Goal: Obtain resource: Download file/media

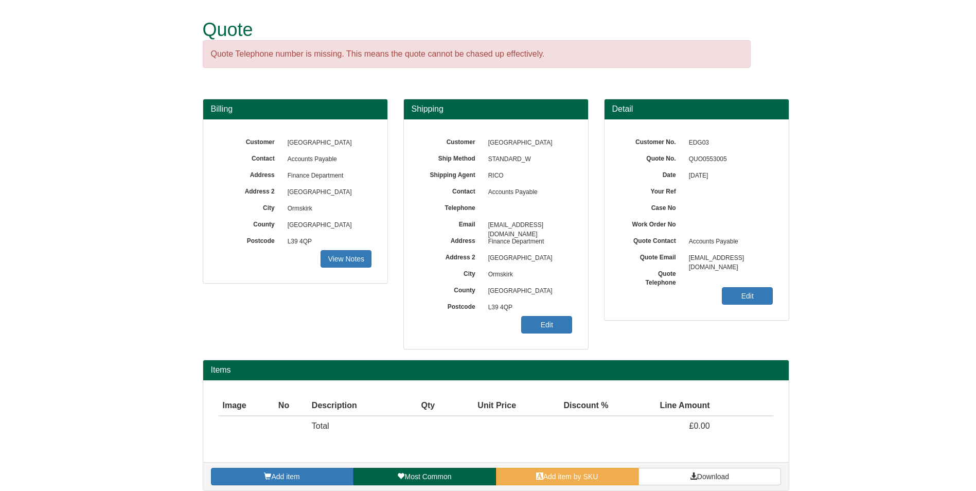
click at [861, 297] on form "Quote Quote Telephone number is missing. This means the quote cannot be chased …" at bounding box center [488, 250] width 976 height 501
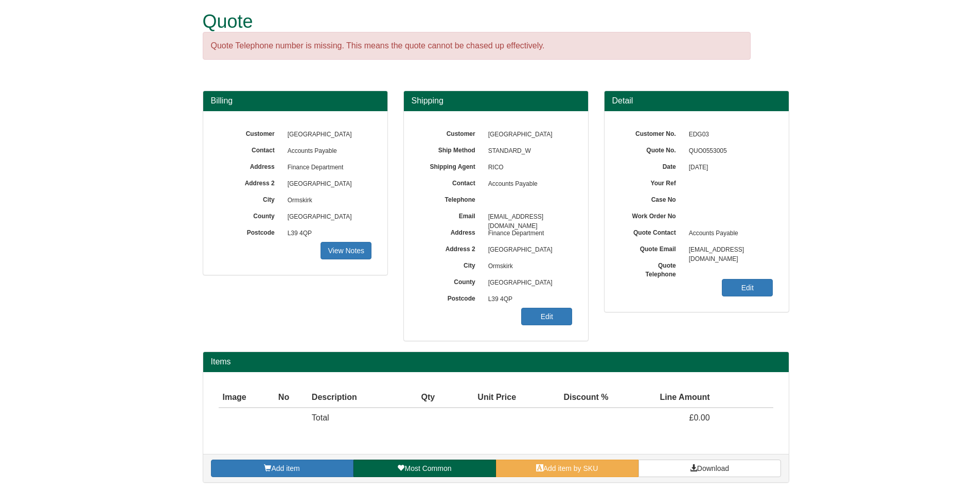
scroll to position [10, 0]
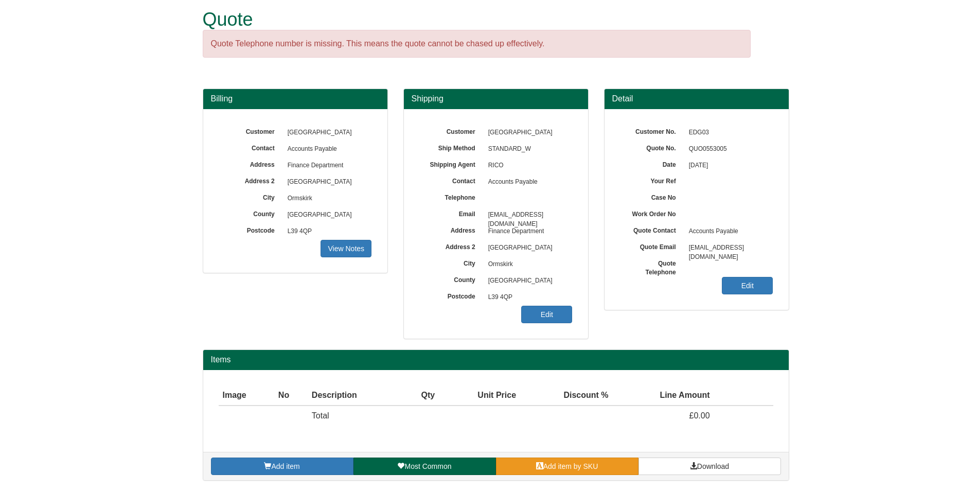
click at [566, 470] on span "Add item by SKU" at bounding box center [570, 466] width 55 height 8
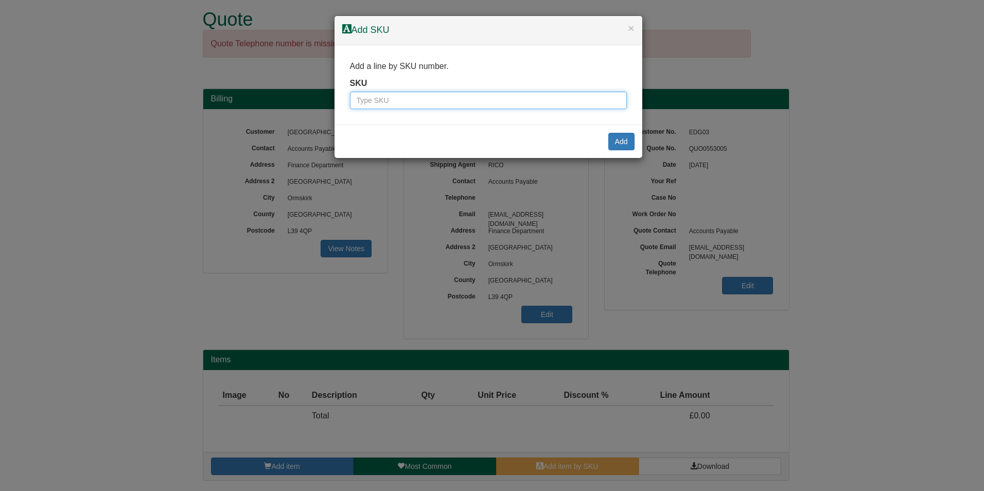
click at [450, 100] on input "text" at bounding box center [488, 100] width 277 height 17
type input "m"
click at [491, 96] on input "text" at bounding box center [488, 100] width 277 height 17
type input "9820751"
click at [616, 145] on button "Add" at bounding box center [621, 141] width 26 height 17
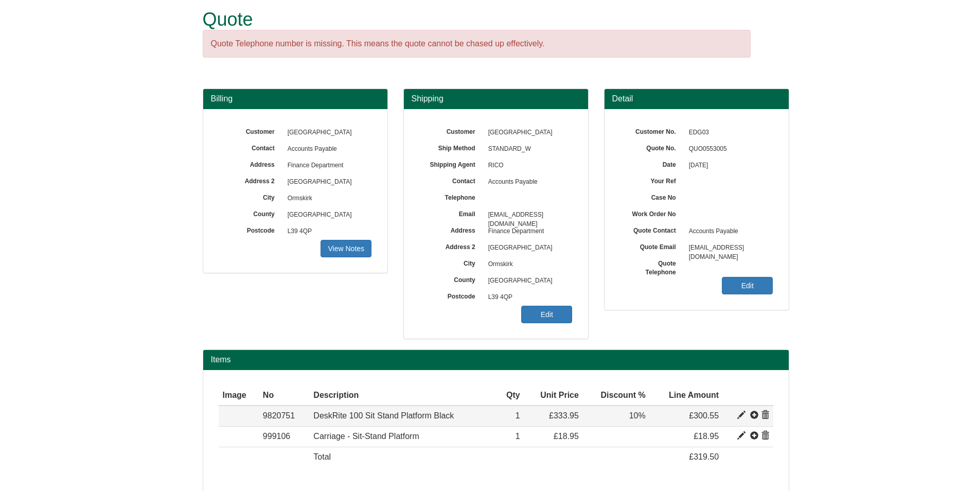
click at [740, 418] on span at bounding box center [741, 415] width 8 height 8
type input "DeskRite 100 Sit Stand Platform Black"
type input "102.96"
type input "333.95"
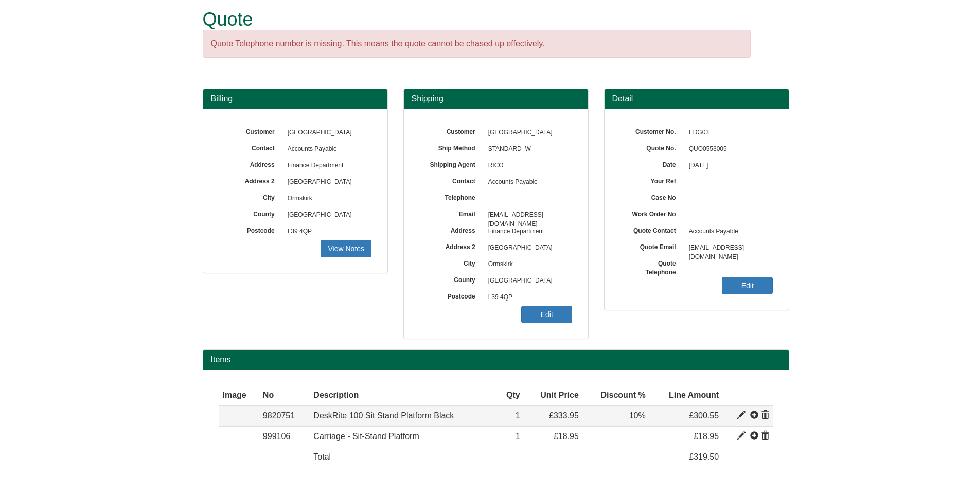
type input "1"
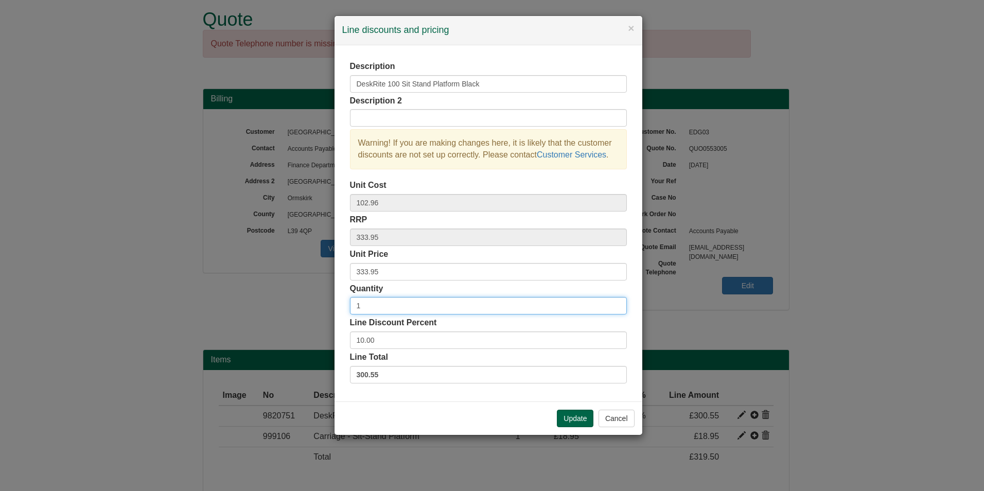
drag, startPoint x: 393, startPoint y: 302, endPoint x: 268, endPoint y: 293, distance: 125.4
click at [268, 293] on div "× Line discounts and pricing Description DeskRite 100 Sit Stand Platform Black …" at bounding box center [492, 245] width 984 height 491
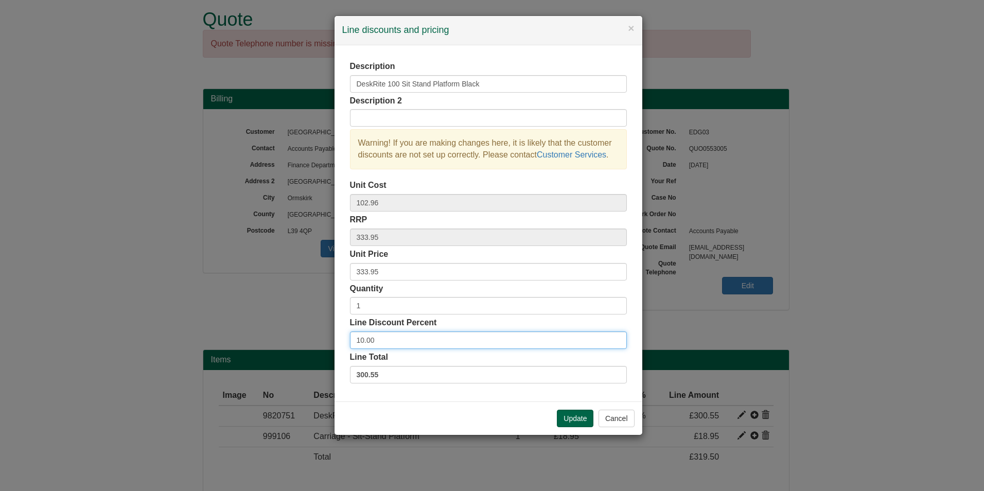
drag, startPoint x: 399, startPoint y: 343, endPoint x: 273, endPoint y: 307, distance: 131.6
click at [259, 319] on div "× Line discounts and pricing Description DeskRite 100 Sit Stand Platform Black …" at bounding box center [492, 245] width 984 height 491
type input "20"
click at [567, 411] on button "Update" at bounding box center [575, 418] width 37 height 17
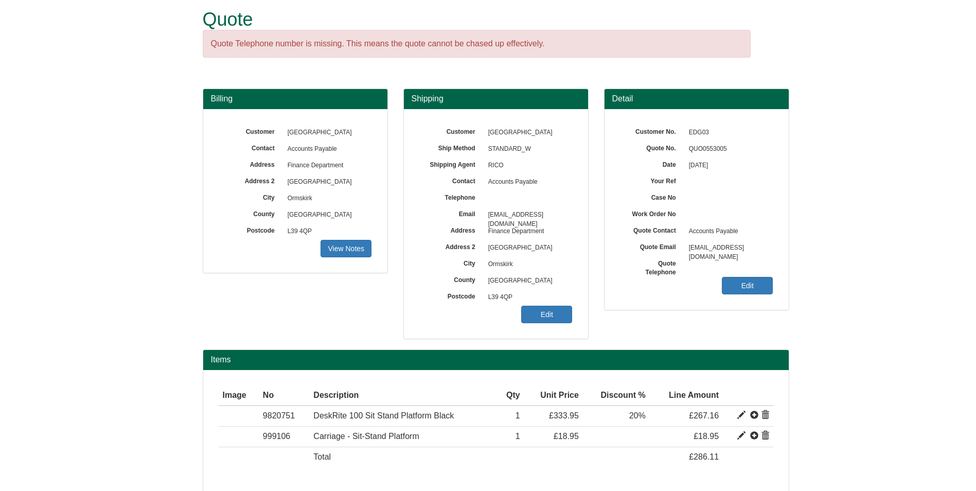
click at [844, 411] on form "Quote Quote Telephone number is missing. This means the quote cannot be chased …" at bounding box center [488, 261] width 976 height 542
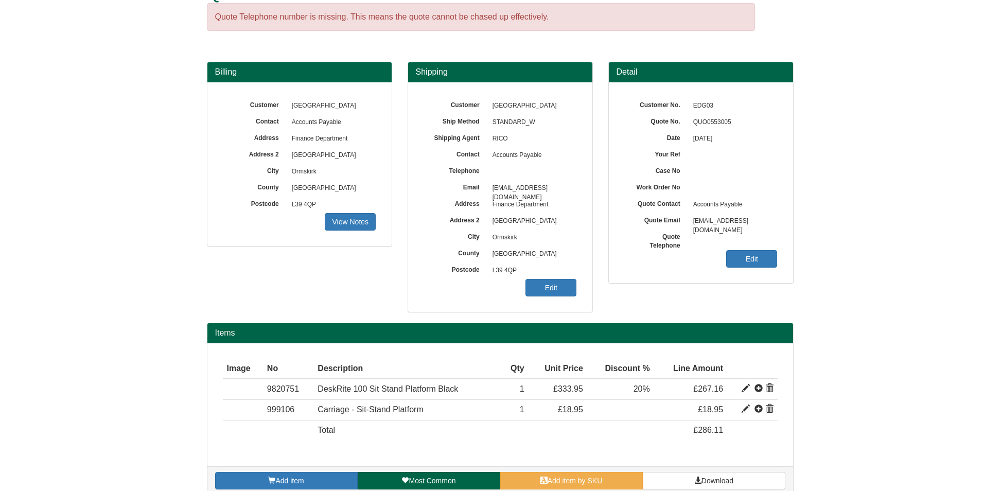
scroll to position [51, 0]
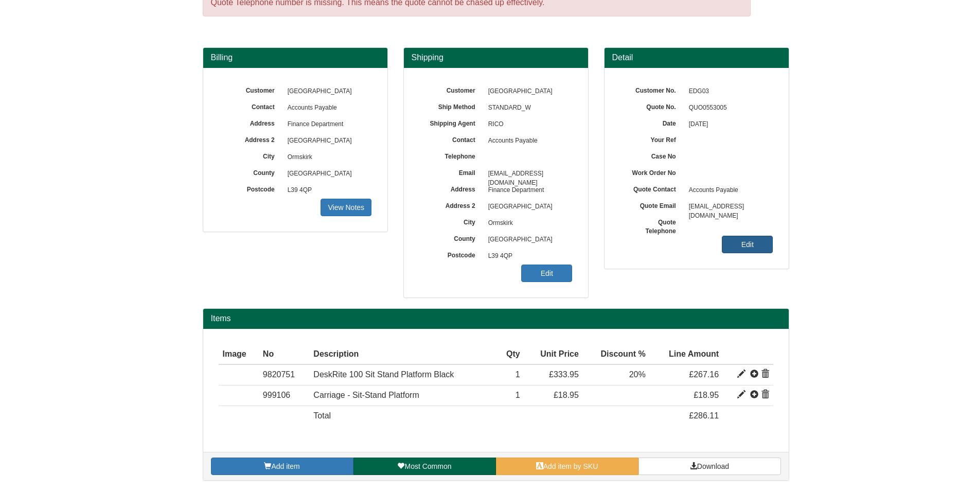
click at [745, 243] on link "Edit" at bounding box center [747, 244] width 51 height 17
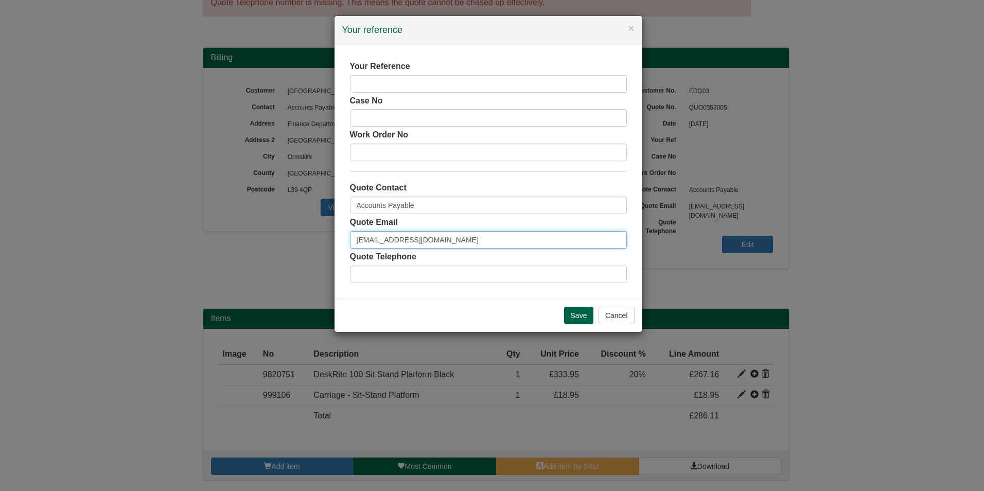
drag, startPoint x: 408, startPoint y: 237, endPoint x: 359, endPoint y: 234, distance: 49.5
click at [359, 234] on input "purchase-ledger@edgehill.ac.uk" at bounding box center [488, 239] width 277 height 17
type input "[PERSON_NAME][EMAIL_ADDRESS][PERSON_NAME][DOMAIN_NAME]"
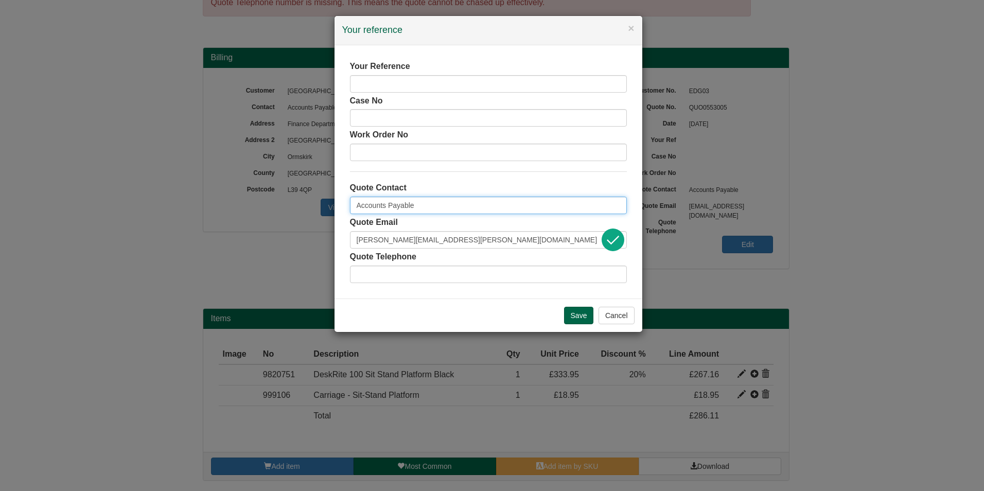
drag, startPoint x: 427, startPoint y: 208, endPoint x: 320, endPoint y: 197, distance: 108.2
click at [320, 197] on div "× Your reference Your Reference Case No Work Order No Quote Contact Accounts Pa…" at bounding box center [492, 245] width 984 height 491
type input "[PERSON_NAME]"
click at [467, 278] on input "text" at bounding box center [488, 274] width 277 height 17
type input "01695657591"
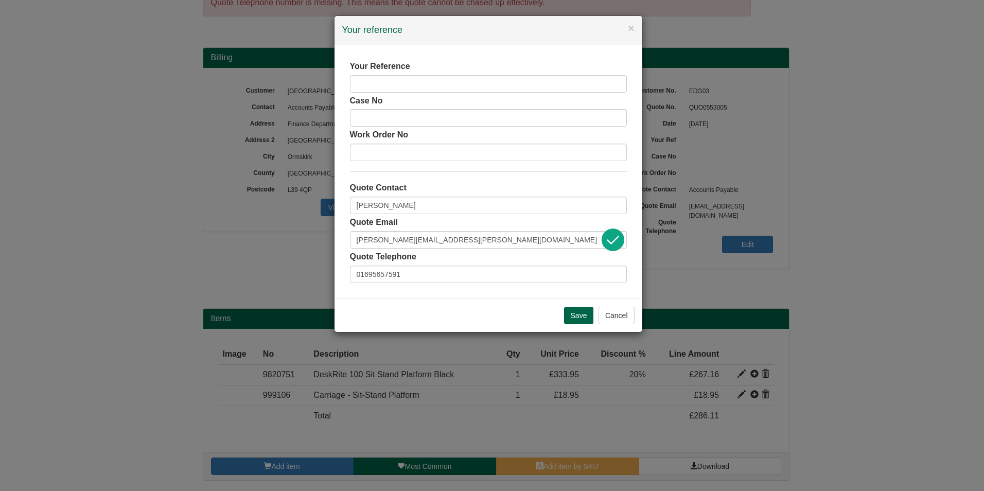
click at [459, 297] on div "Your Reference Case No Work Order No Quote Contact Kerry Moore Quote Email kerr…" at bounding box center [488, 171] width 308 height 253
click at [388, 80] on input "text" at bounding box center [488, 83] width 277 height 17
type input "Deskrite 100"
click at [582, 313] on input "Save" at bounding box center [579, 315] width 30 height 17
click at [580, 313] on input "Save" at bounding box center [579, 315] width 30 height 17
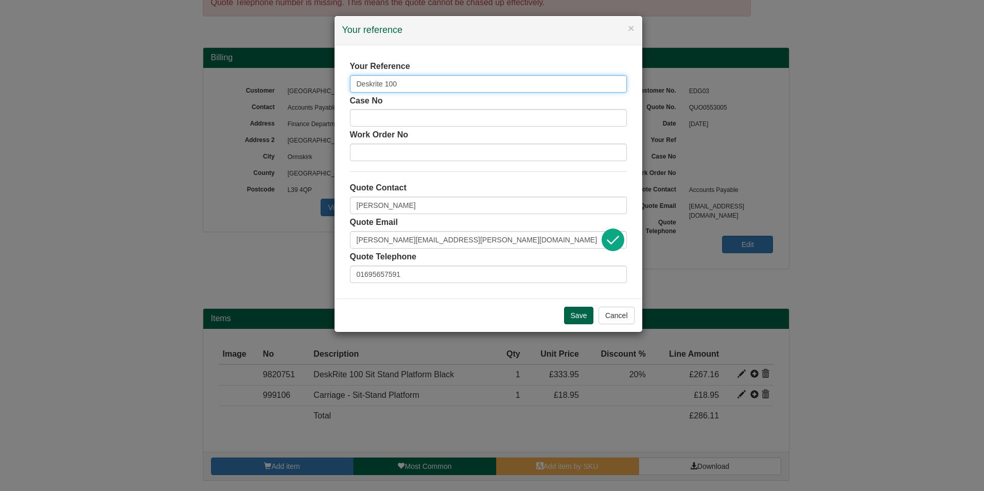
click at [469, 83] on input "Deskrite 100" at bounding box center [488, 83] width 277 height 17
drag, startPoint x: 455, startPoint y: 46, endPoint x: 473, endPoint y: 133, distance: 88.7
click at [344, 52] on div "× Your reference Your Reference Deskrite 100 Case No Work Order No Quote Contac…" at bounding box center [488, 173] width 309 height 317
click at [582, 318] on input "Save" at bounding box center [579, 315] width 30 height 17
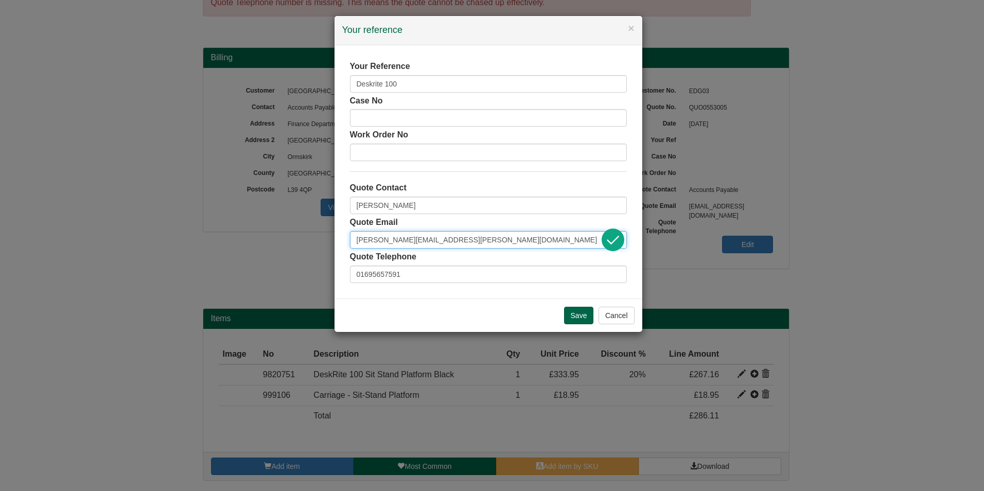
click at [509, 233] on input "[PERSON_NAME][EMAIL_ADDRESS][PERSON_NAME][DOMAIN_NAME]" at bounding box center [488, 239] width 277 height 17
click at [589, 318] on input "Save" at bounding box center [579, 315] width 30 height 17
click at [574, 316] on input "Save" at bounding box center [579, 315] width 30 height 17
click at [614, 317] on button "Cancel" at bounding box center [616, 315] width 36 height 17
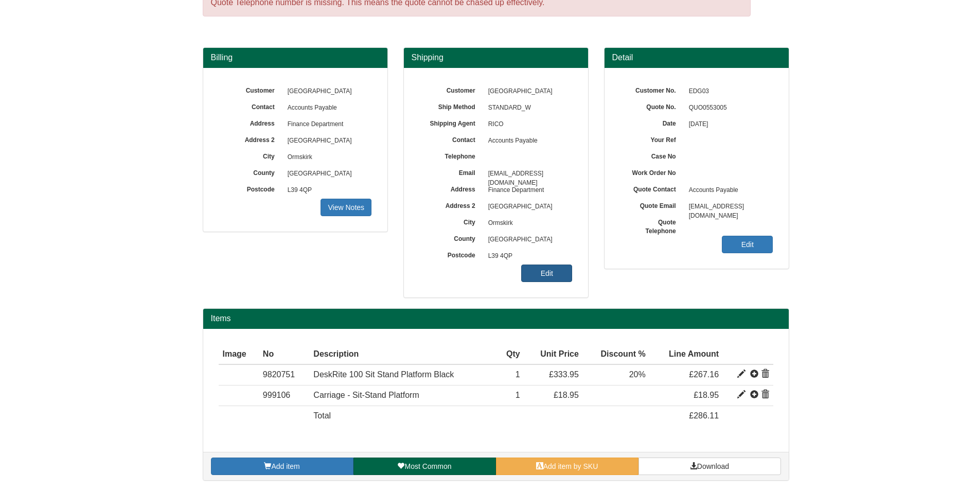
click at [557, 273] on link "Edit" at bounding box center [546, 272] width 51 height 17
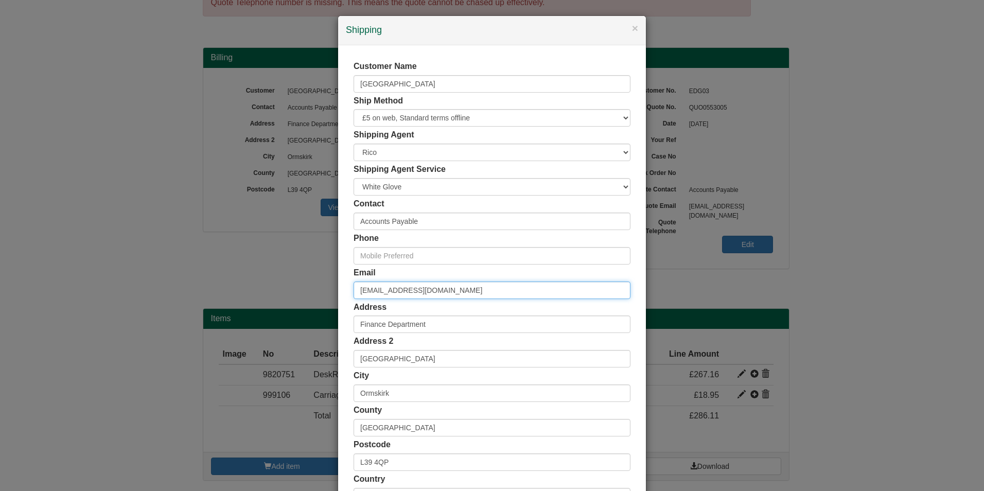
drag, startPoint x: 409, startPoint y: 290, endPoint x: 287, endPoint y: 285, distance: 122.0
click at [287, 285] on div "× Shipping Customer Name Edge Hill University Ship Method Free of Charge £5 Fla…" at bounding box center [492, 245] width 984 height 491
type input "[PERSON_NAME][EMAIL_ADDRESS][PERSON_NAME][DOMAIN_NAME]"
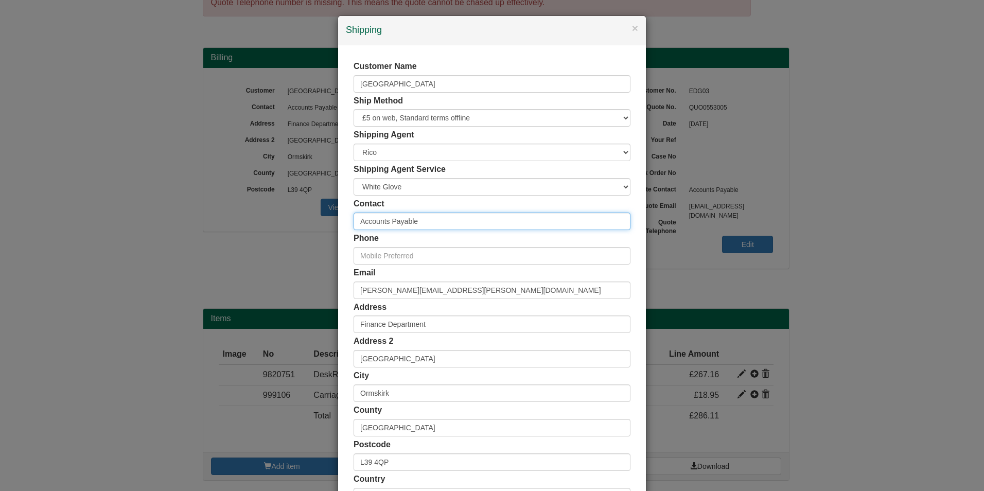
drag, startPoint x: 439, startPoint y: 225, endPoint x: 256, endPoint y: 216, distance: 183.9
click at [256, 216] on div "× Shipping Customer Name Edge Hill University Ship Method Free of Charge £5 Fla…" at bounding box center [492, 245] width 984 height 491
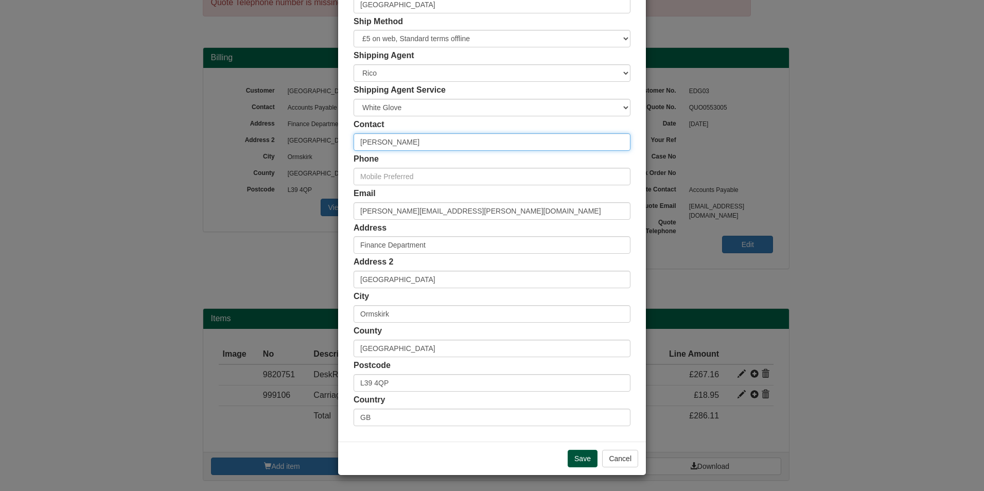
type input "[PERSON_NAME]"
click at [580, 465] on input "Save" at bounding box center [583, 458] width 30 height 17
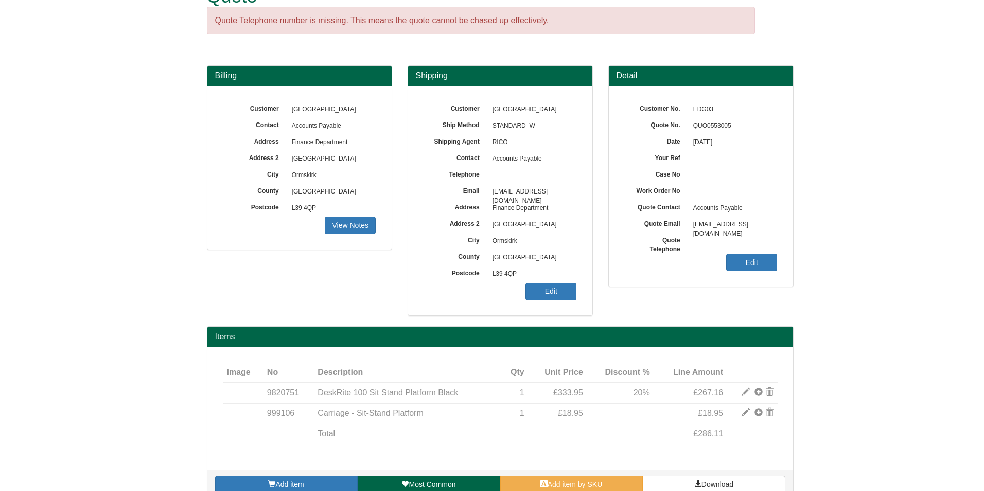
scroll to position [51, 0]
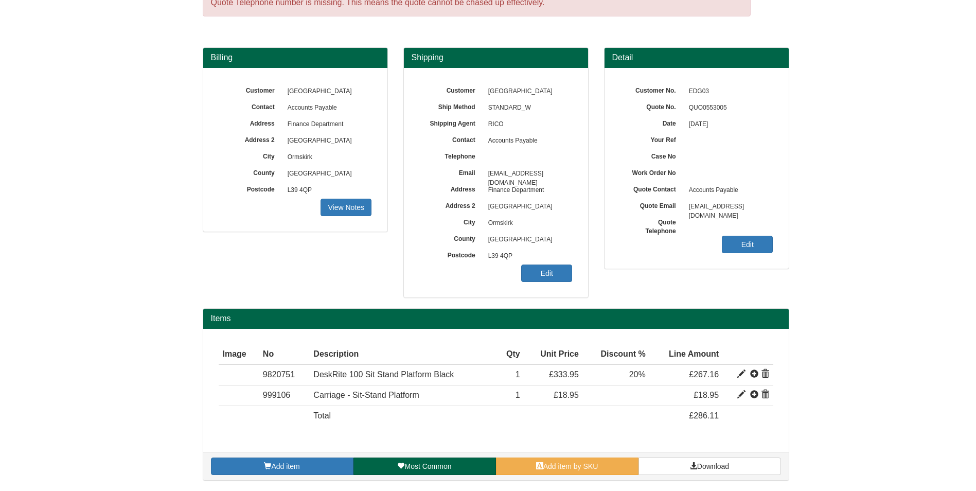
click at [563, 284] on div "Customer [GEOGRAPHIC_DATA] Ship Method STANDARD_W Shipping Agent RICO Contact A…" at bounding box center [496, 182] width 184 height 229
click at [537, 276] on link "Edit" at bounding box center [546, 272] width 51 height 17
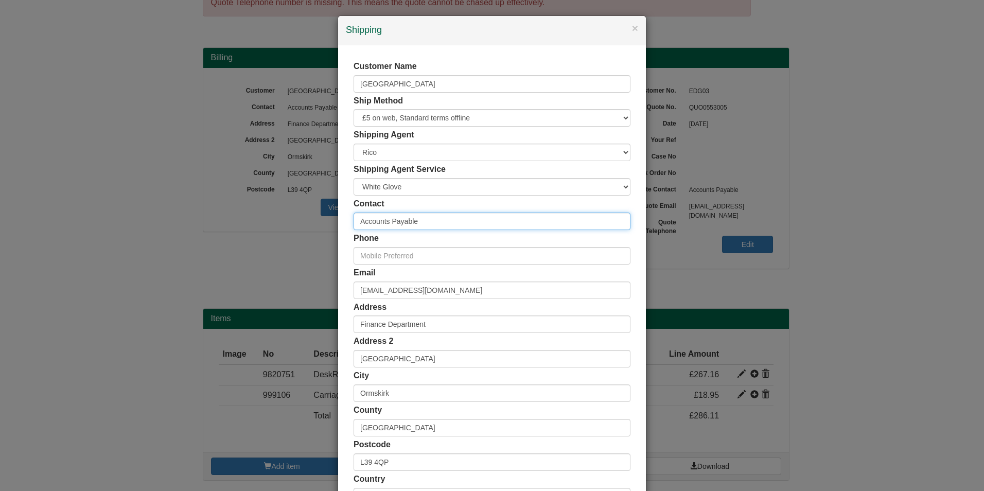
drag, startPoint x: 371, startPoint y: 220, endPoint x: 291, endPoint y: 211, distance: 81.3
click at [291, 211] on div "× Shipping Customer Name [GEOGRAPHIC_DATA] Ship Method Free of Charge £5 Flat R…" at bounding box center [492, 245] width 984 height 491
type input "[PERSON_NAME]"
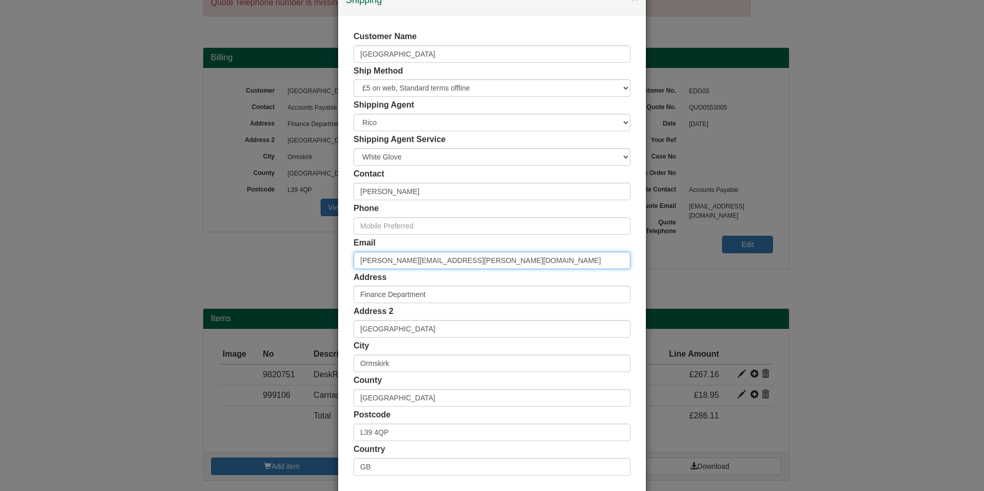
scroll to position [79, 0]
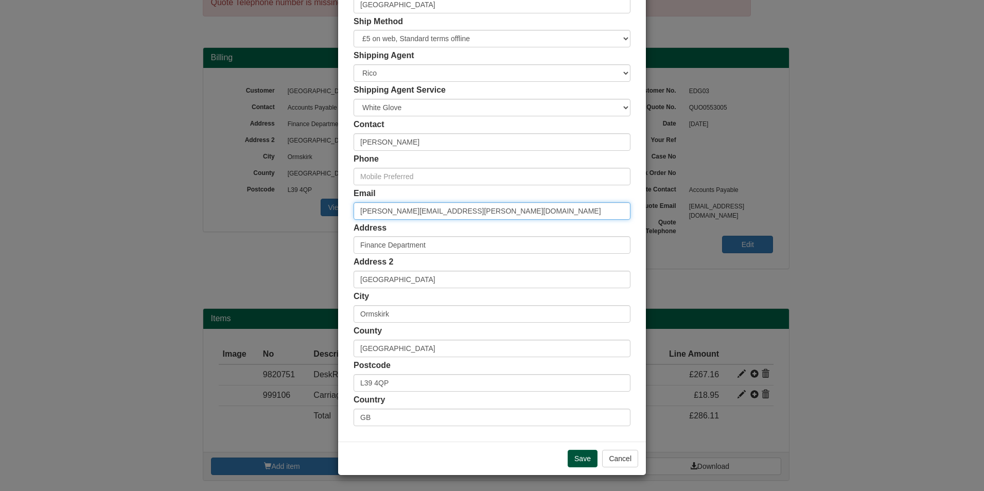
type input "[PERSON_NAME][EMAIL_ADDRESS][PERSON_NAME][DOMAIN_NAME]"
click at [583, 460] on input "Save" at bounding box center [583, 458] width 30 height 17
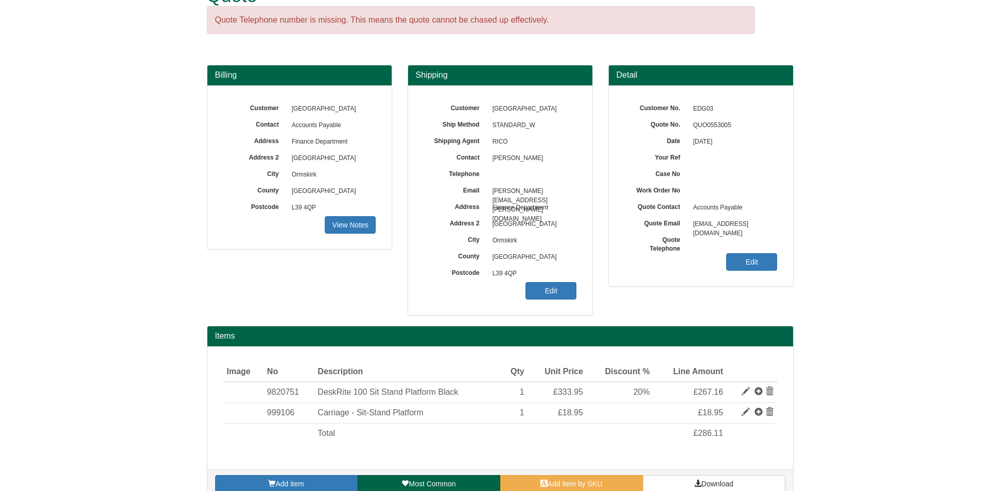
scroll to position [51, 0]
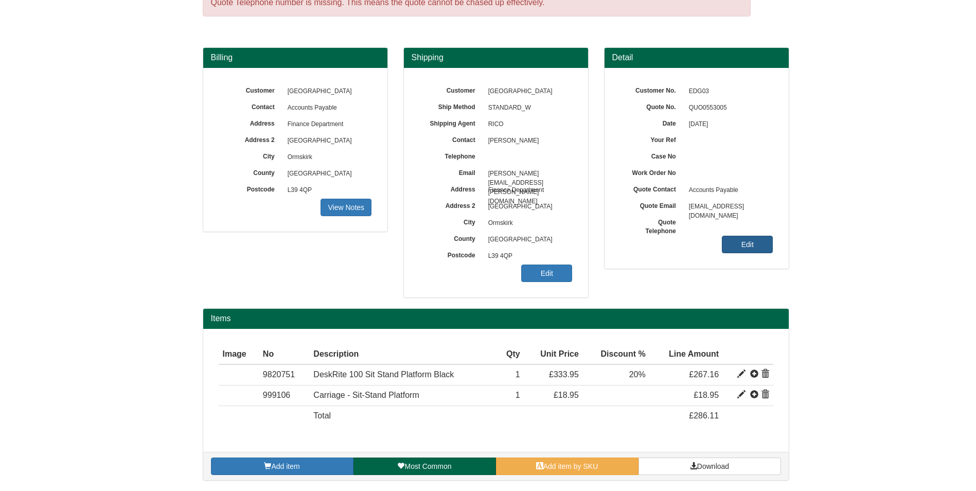
click at [743, 248] on link "Edit" at bounding box center [747, 244] width 51 height 17
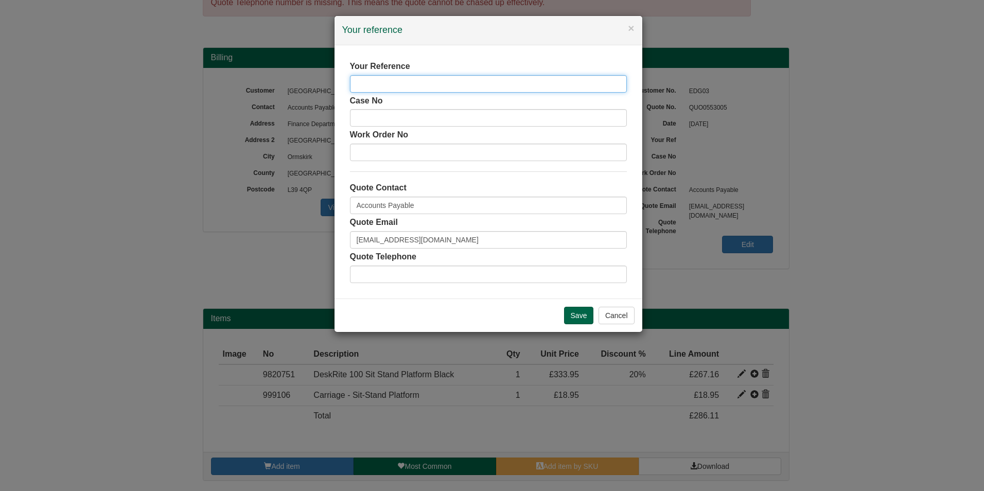
click at [405, 77] on input "text" at bounding box center [488, 83] width 277 height 17
type input "d"
type input "Deskrite 100"
type input "[PERSON_NAME]"
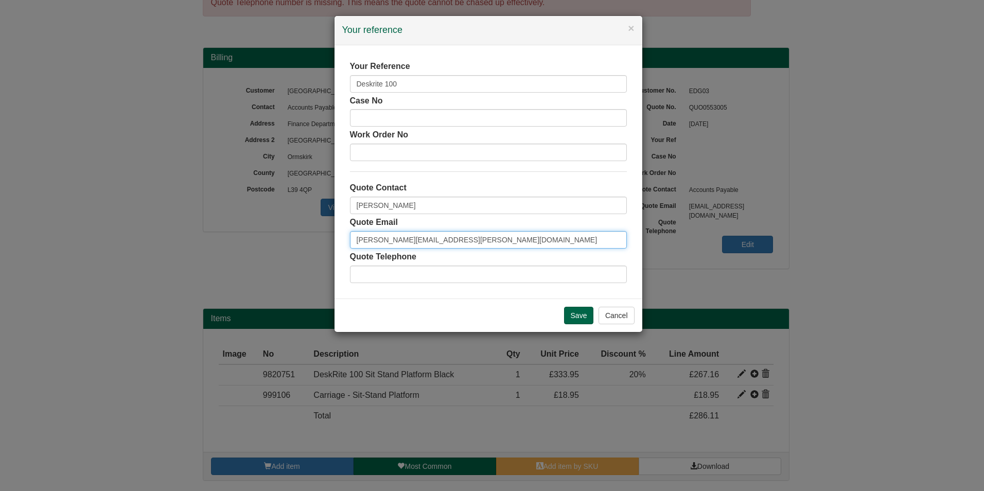
type input "[PERSON_NAME][EMAIL_ADDRESS][PERSON_NAME][DOMAIN_NAME]"
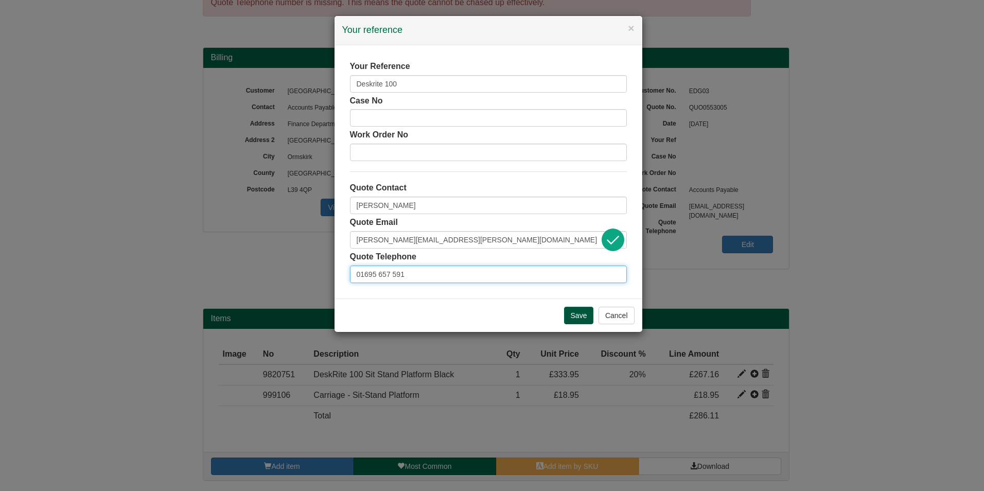
type input "01695 657 591"
click at [568, 314] on input "Save" at bounding box center [579, 315] width 30 height 17
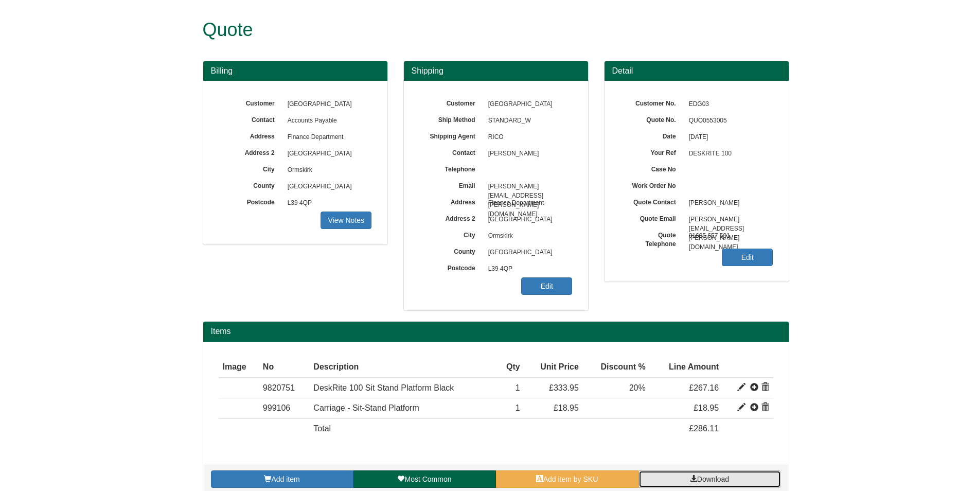
click at [691, 472] on link "Download" at bounding box center [710, 478] width 143 height 17
